Goal: Task Accomplishment & Management: Complete application form

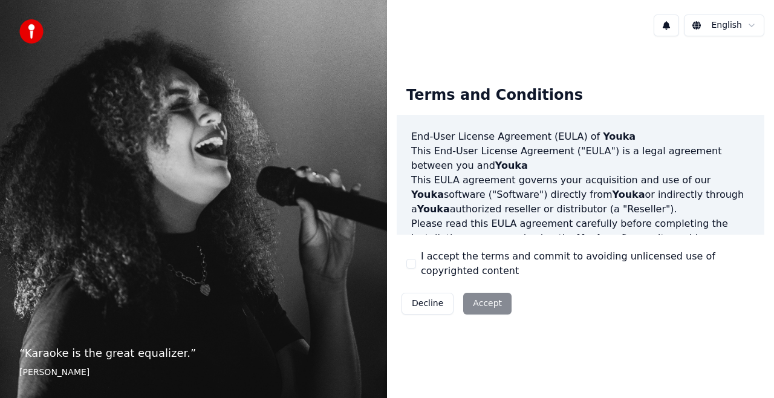
click at [411, 265] on button "I accept the terms and commit to avoiding unlicensed use of copyrighted content" at bounding box center [411, 264] width 10 height 10
click at [481, 306] on button "Accept" at bounding box center [487, 304] width 48 height 22
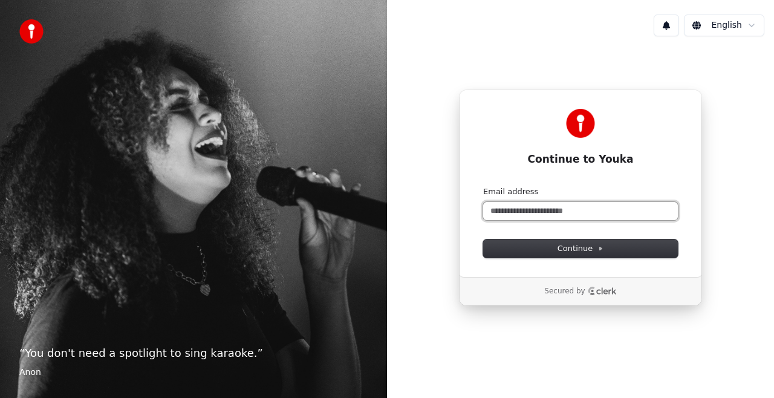
click at [525, 210] on input "Email address" at bounding box center [580, 211] width 195 height 18
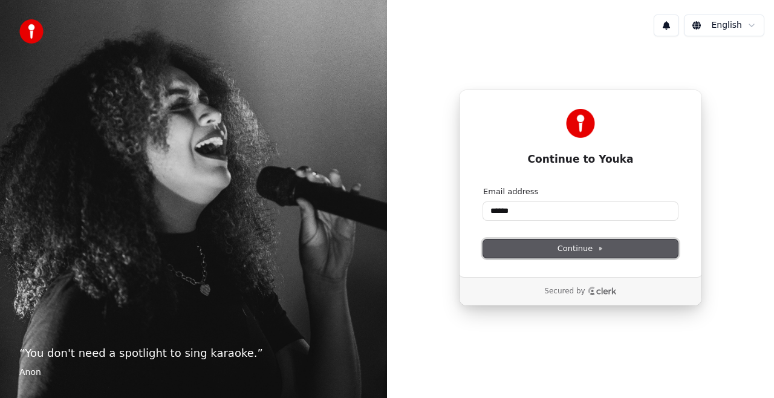
click at [569, 249] on span "Continue" at bounding box center [580, 248] width 46 height 11
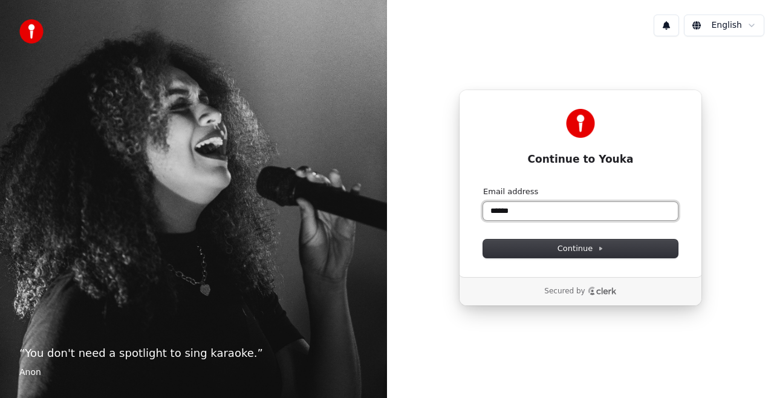
click at [568, 210] on input "******" at bounding box center [580, 211] width 195 height 18
type input "******"
click at [178, 305] on div "“ You don't need a spotlight to sing karaoke. ” [PERSON_NAME]" at bounding box center [193, 199] width 387 height 398
click at [305, 234] on div "“ You don't need a spotlight to sing karaoke. ” [PERSON_NAME]" at bounding box center [193, 199] width 387 height 398
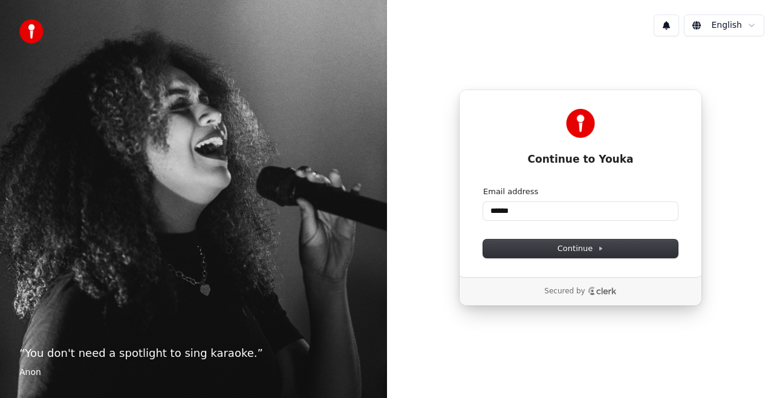
drag, startPoint x: 305, startPoint y: 234, endPoint x: 369, endPoint y: 264, distance: 70.0
click at [369, 264] on div "“ You don't need a spotlight to sing karaoke. ” [PERSON_NAME]" at bounding box center [193, 199] width 387 height 398
click at [62, 351] on p "“ You don't need a spotlight to sing karaoke. ”" at bounding box center [193, 353] width 348 height 17
click at [26, 378] on footer "Anon" at bounding box center [193, 372] width 348 height 12
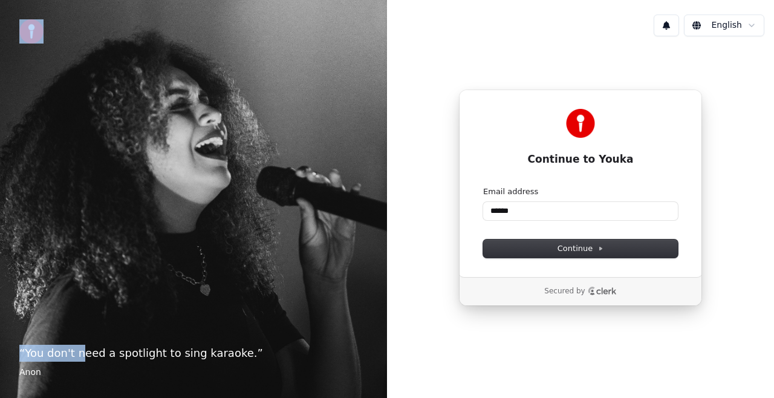
drag, startPoint x: 81, startPoint y: 204, endPoint x: 29, endPoint y: 37, distance: 175.3
click at [29, 37] on div "“ You don't need a spotlight to sing karaoke. ” [PERSON_NAME]" at bounding box center [193, 199] width 387 height 398
click at [29, 37] on img at bounding box center [31, 31] width 24 height 24
click at [143, 242] on div "“ You don't need a spotlight to sing karaoke. ” [PERSON_NAME]" at bounding box center [193, 199] width 387 height 398
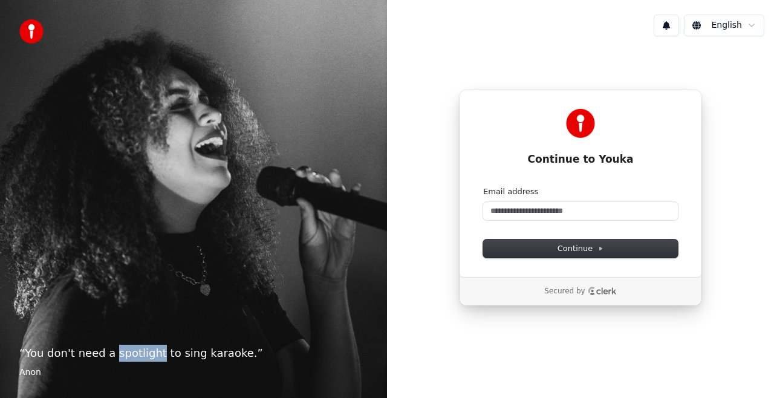
click at [143, 242] on div "“ You don't need a spotlight to sing karaoke. ” [PERSON_NAME]" at bounding box center [193, 199] width 387 height 398
click at [245, 108] on div "“ You don't need a spotlight to sing karaoke. ” [PERSON_NAME]" at bounding box center [193, 199] width 387 height 398
click at [488, 36] on div "English" at bounding box center [580, 25] width 387 height 41
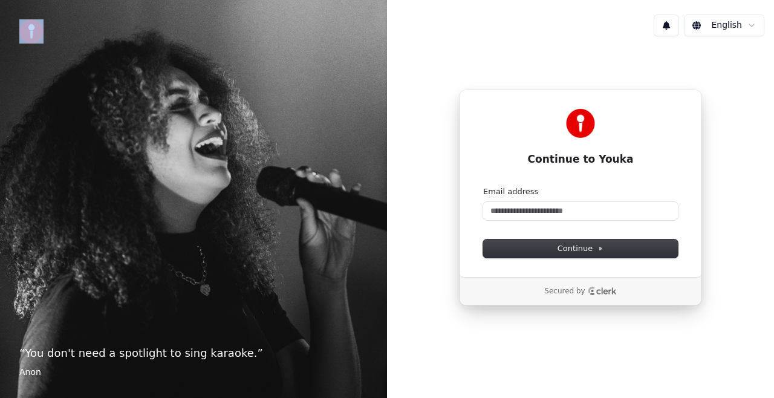
click at [488, 36] on div "English" at bounding box center [580, 25] width 387 height 41
